Goal: Navigation & Orientation: Find specific page/section

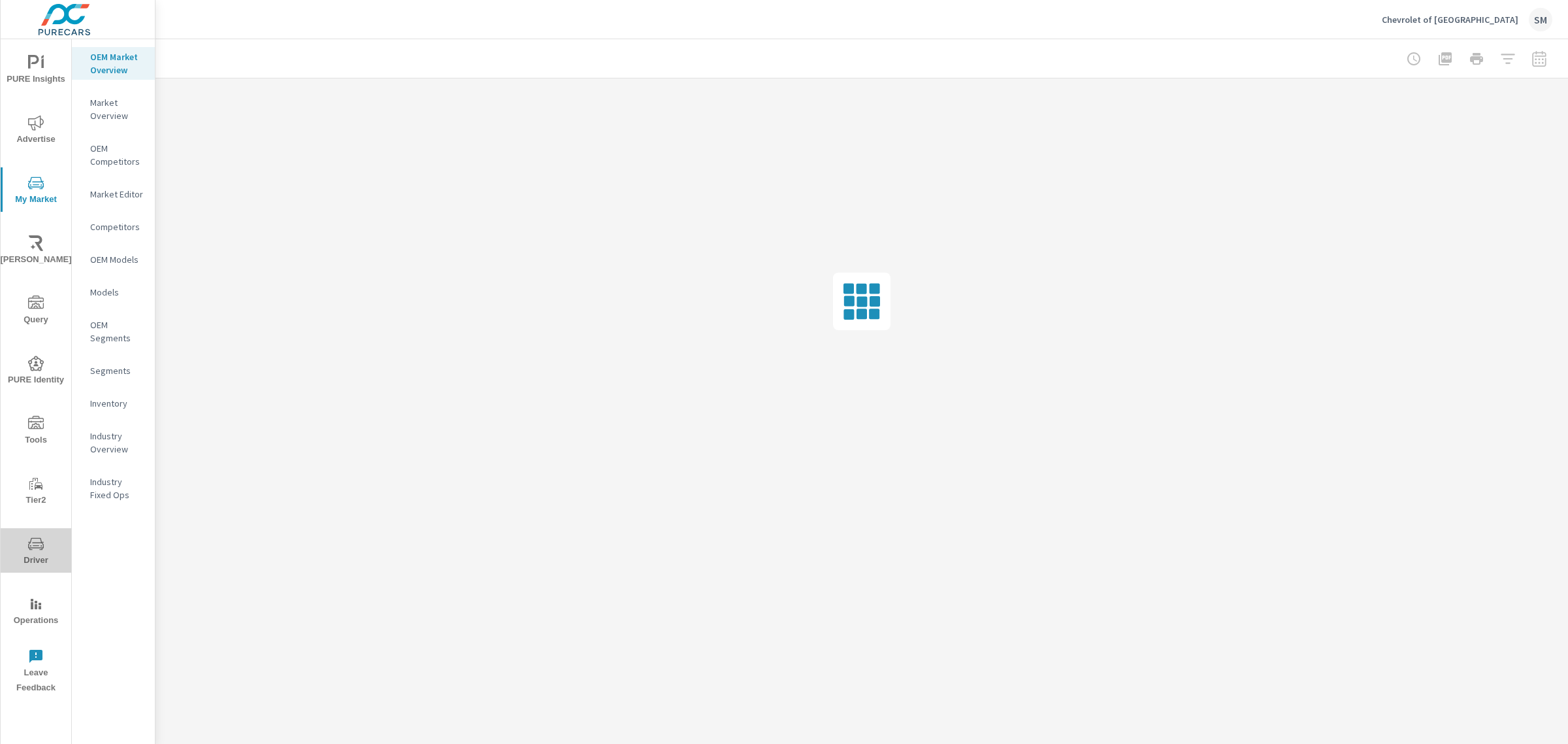
click at [36, 541] on icon "nav menu" at bounding box center [36, 543] width 16 height 16
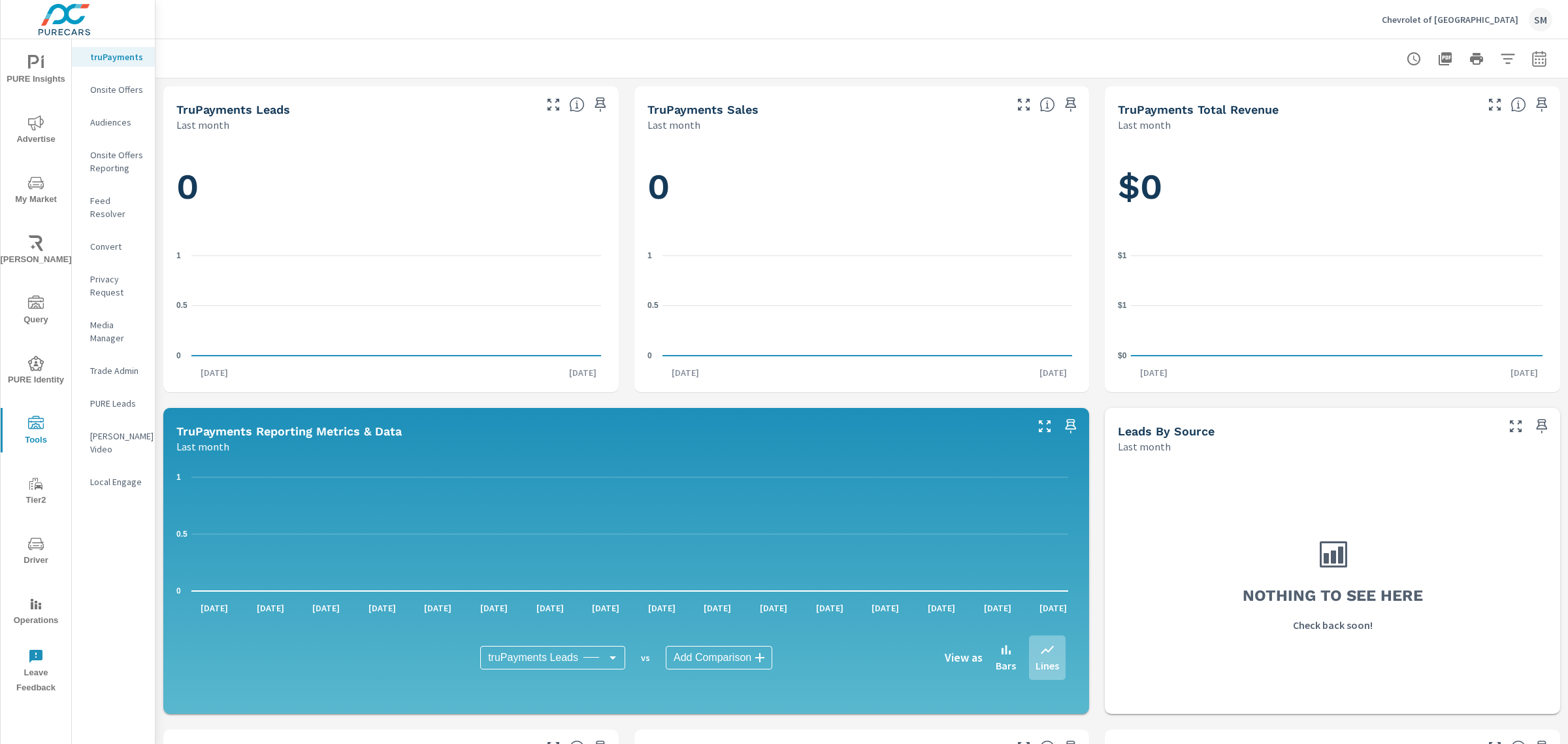
click at [125, 200] on p "Feed Resolver" at bounding box center [117, 207] width 54 height 26
click at [122, 197] on p "Feed Resolver" at bounding box center [117, 207] width 54 height 26
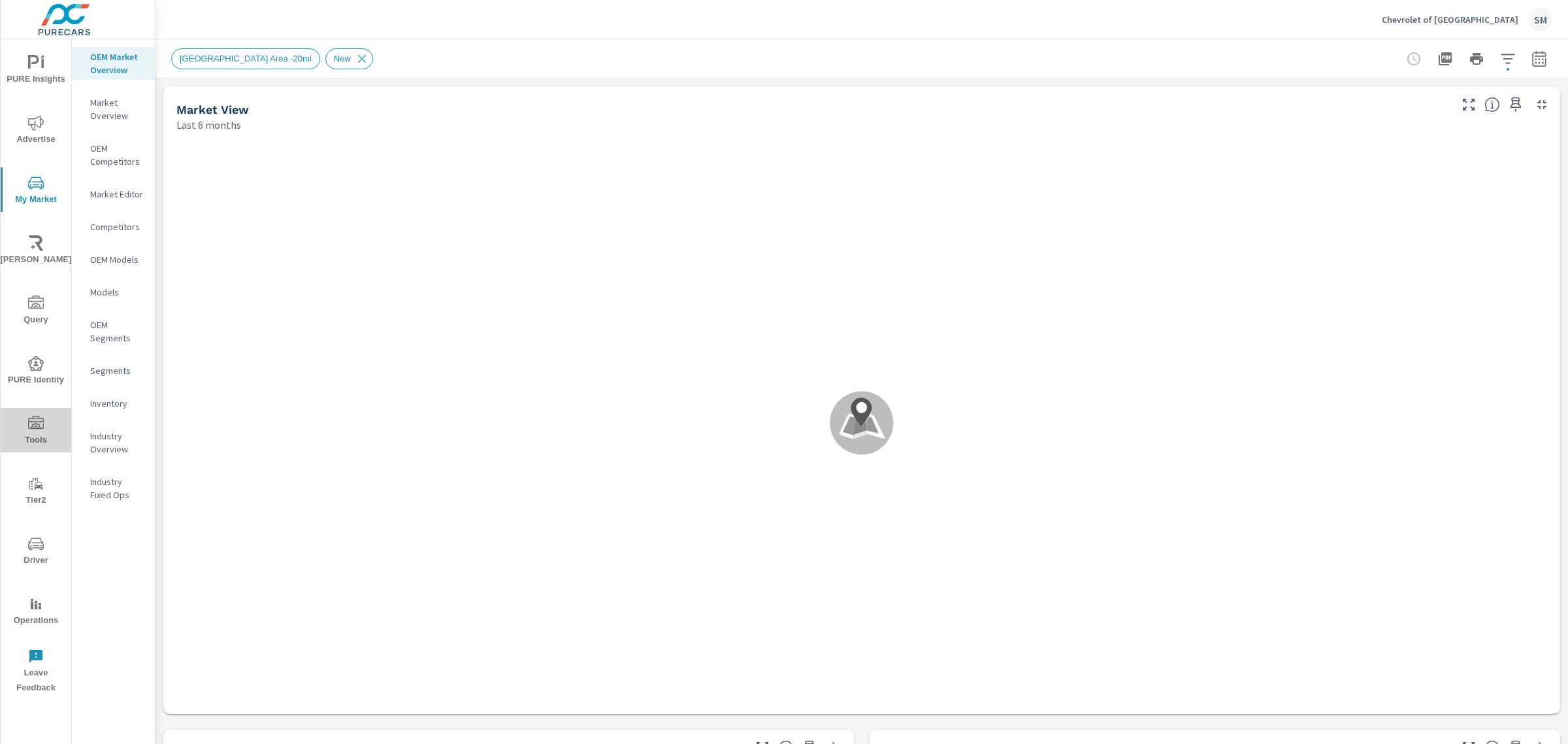
click at [34, 416] on icon "nav menu" at bounding box center [36, 422] width 16 height 13
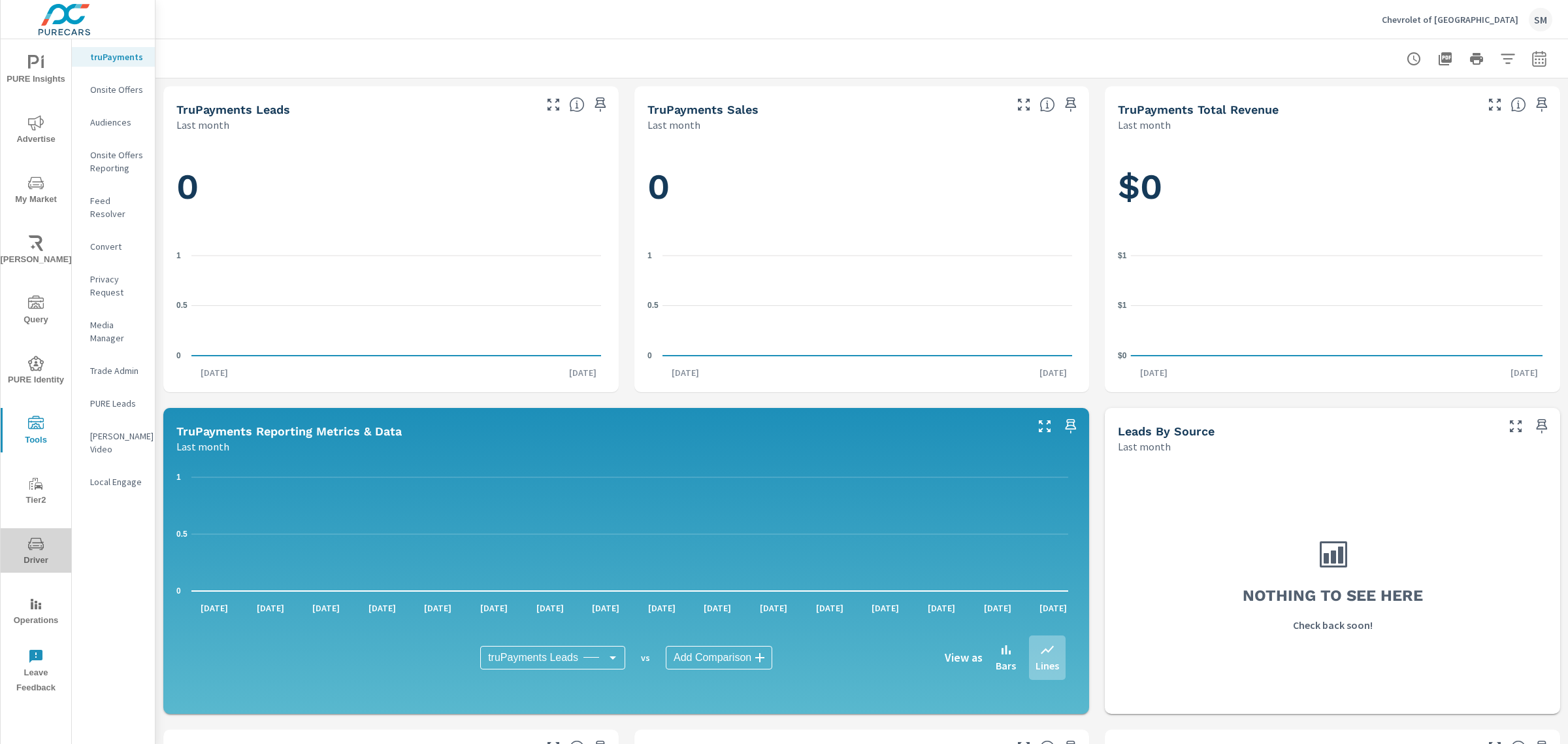
click at [33, 541] on icon "nav menu" at bounding box center [36, 543] width 16 height 16
